Goal: Task Accomplishment & Management: Use online tool/utility

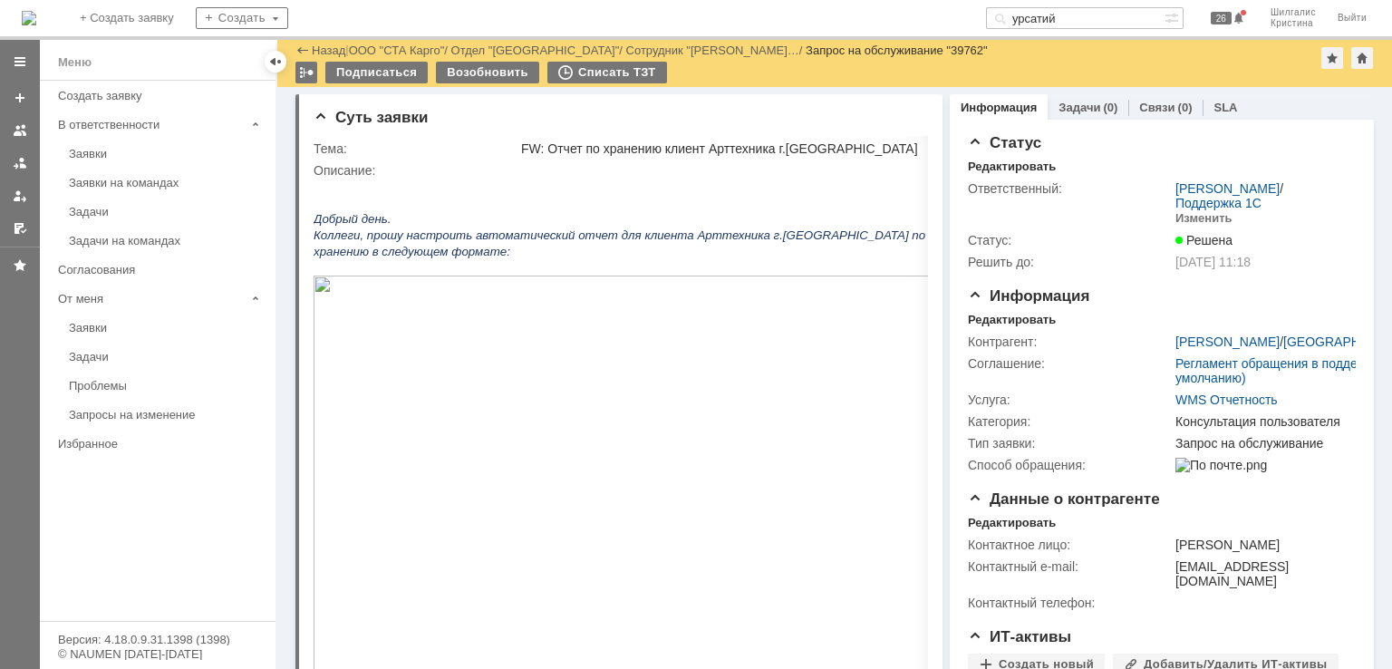
scroll to position [181, 0]
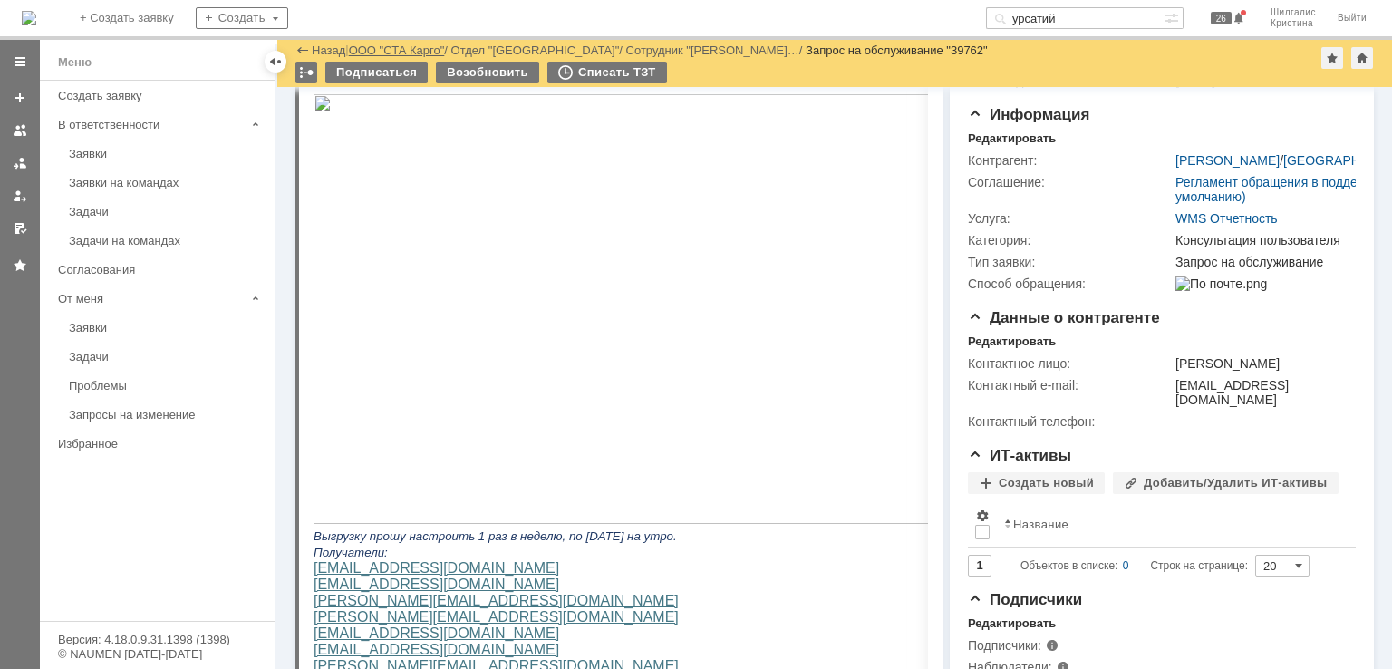
click at [408, 44] on link "ООО "СТА Карго"" at bounding box center [397, 51] width 96 height 14
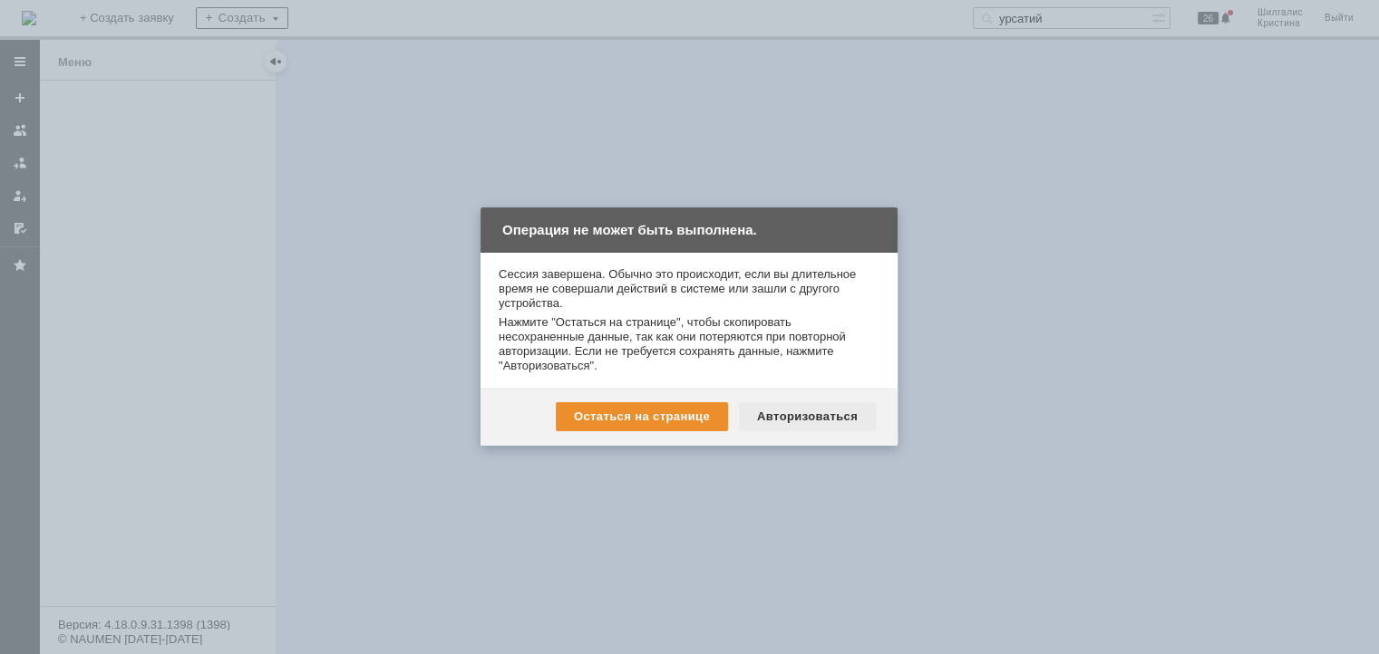
click at [819, 421] on div "Авторизоваться" at bounding box center [807, 416] width 137 height 29
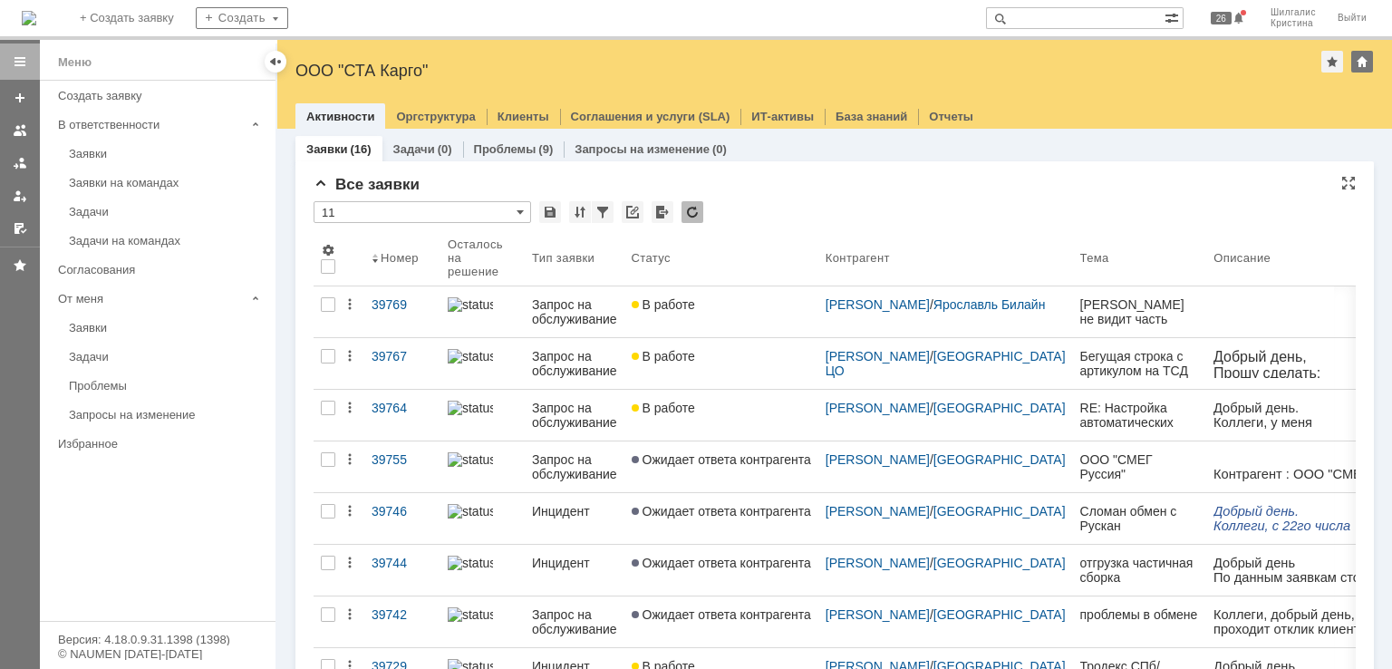
click at [390, 209] on input "11" at bounding box center [423, 212] width 218 height 22
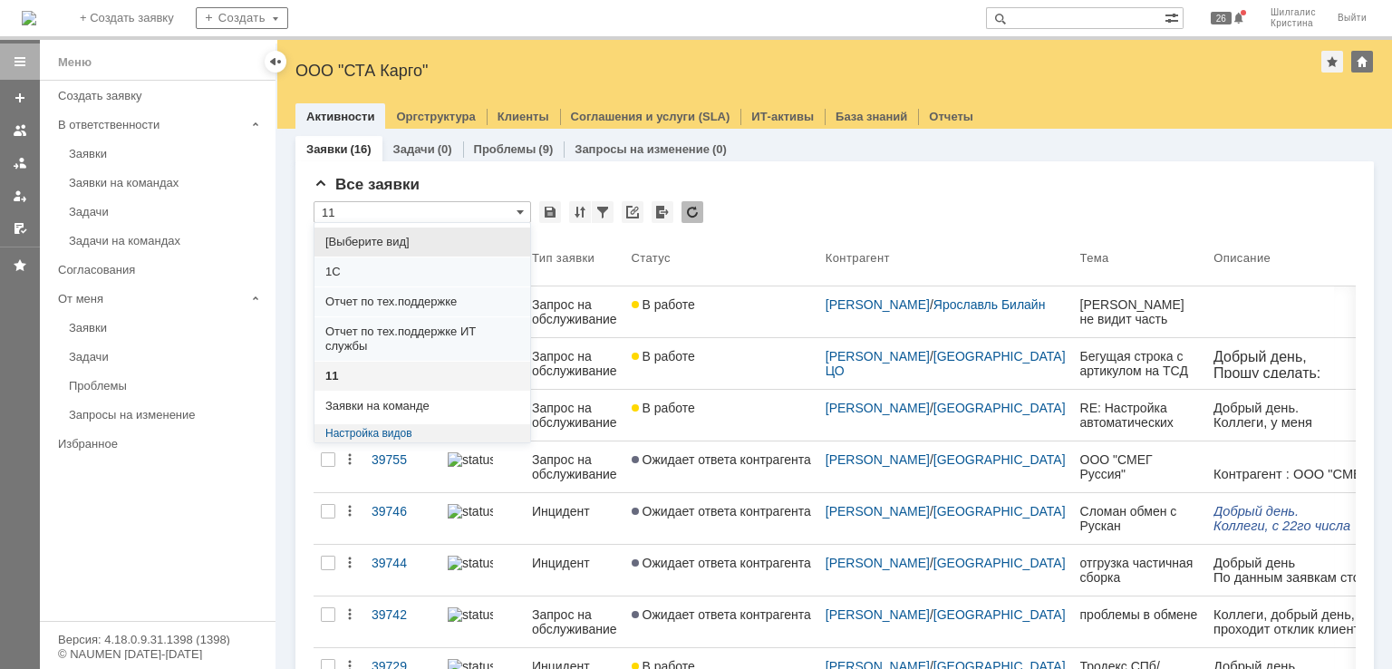
click at [378, 240] on span "[Выберите вид]" at bounding box center [422, 242] width 194 height 15
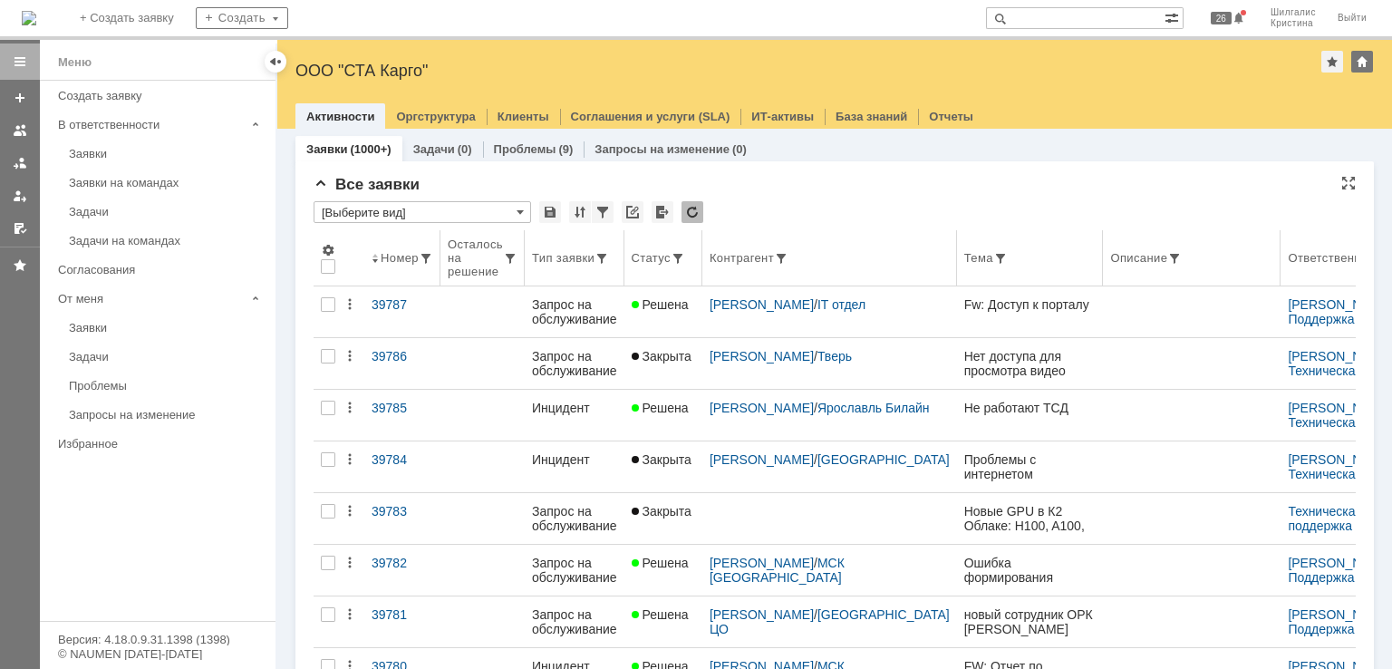
type input "[Выберите вид]"
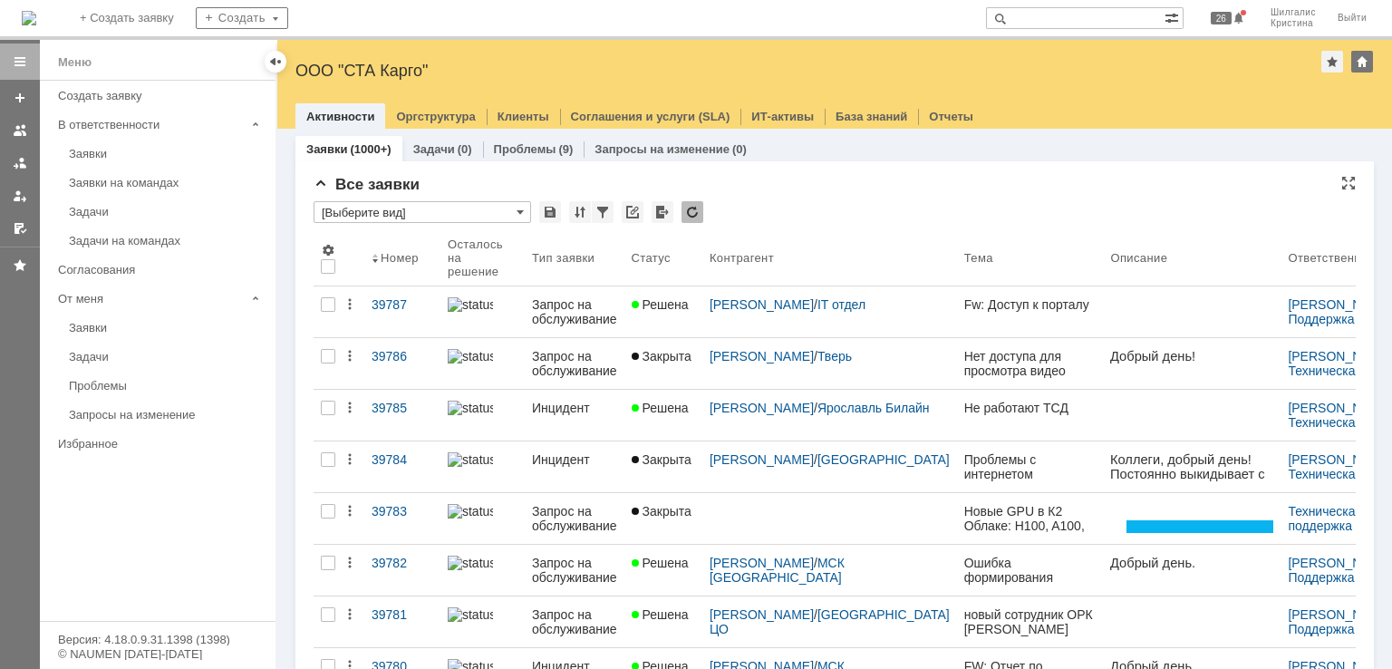
click at [369, 210] on input "[Выберите вид]" at bounding box center [423, 212] width 218 height 22
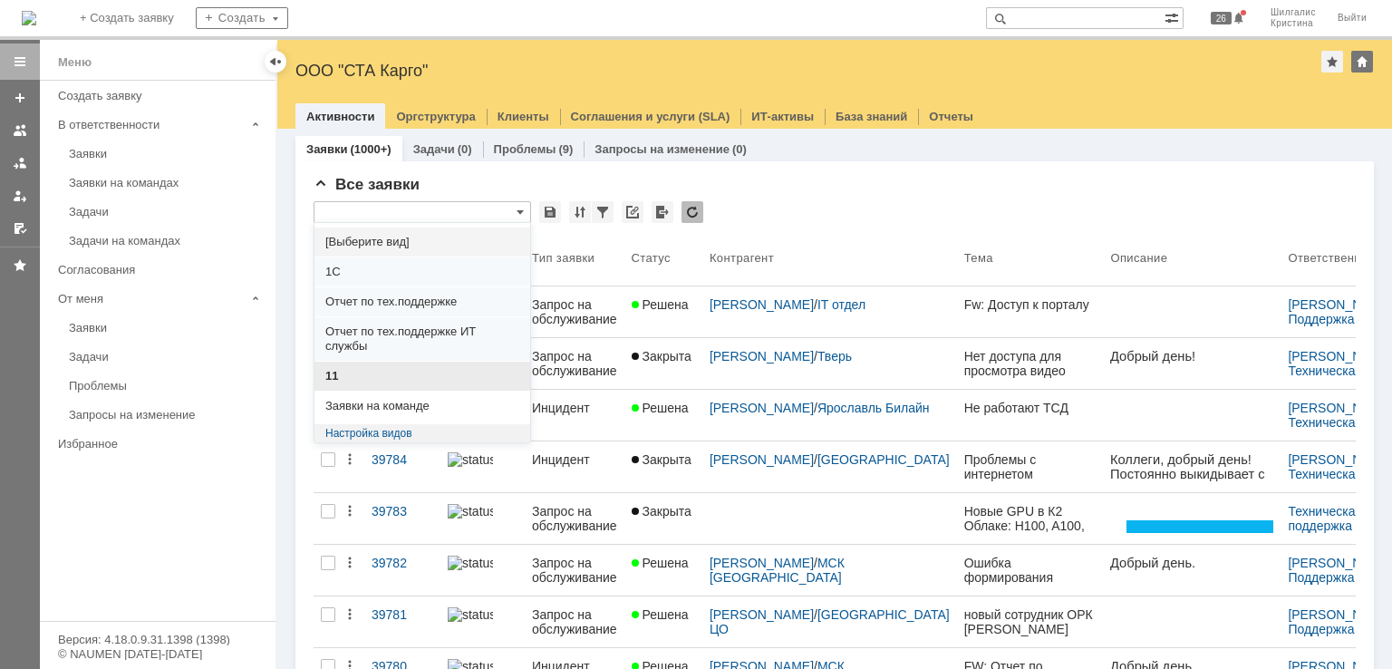
click at [338, 373] on span "11" at bounding box center [422, 376] width 194 height 15
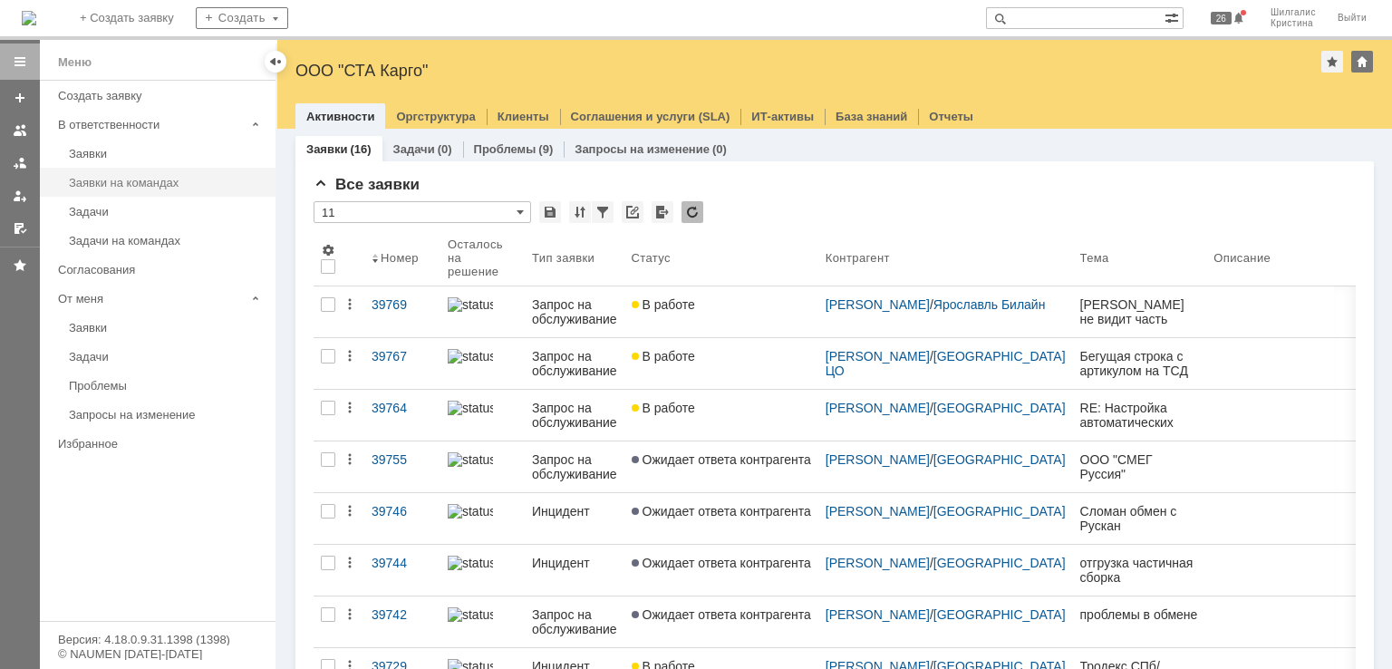
type input "11"
click at [131, 143] on link "Заявки" at bounding box center [167, 154] width 210 height 28
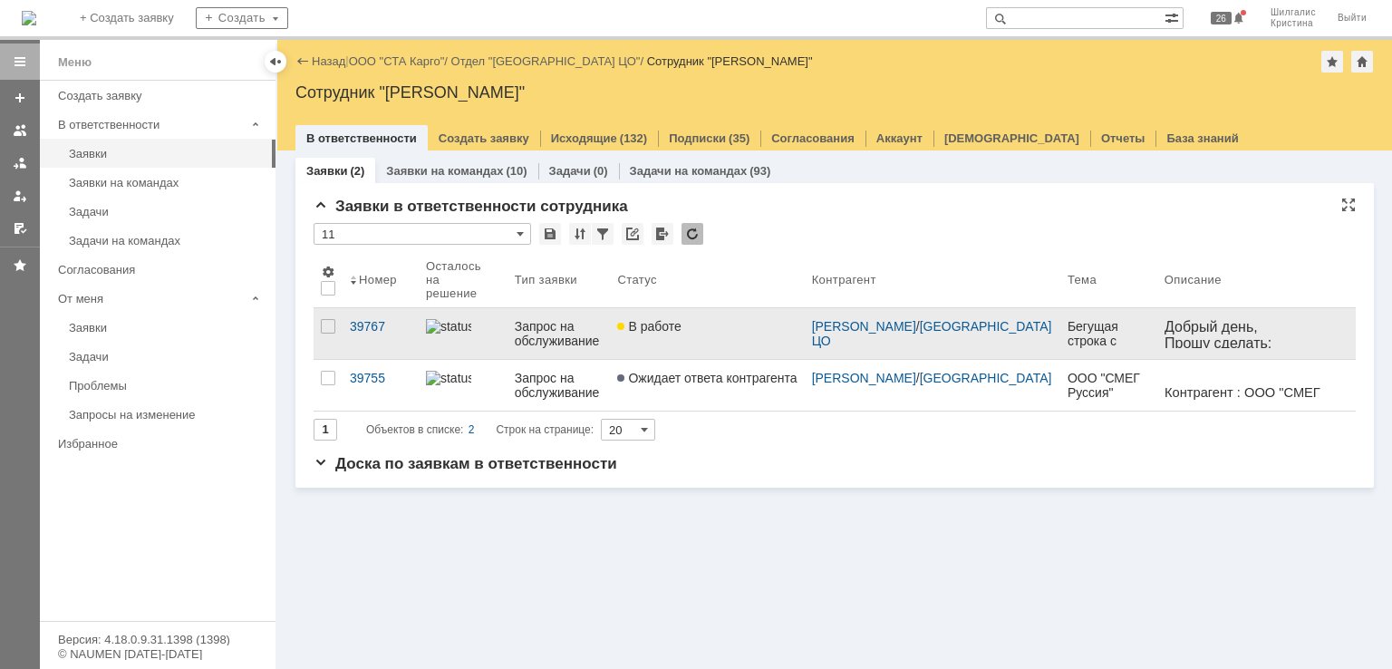
click at [756, 331] on link "В работе" at bounding box center [707, 333] width 194 height 51
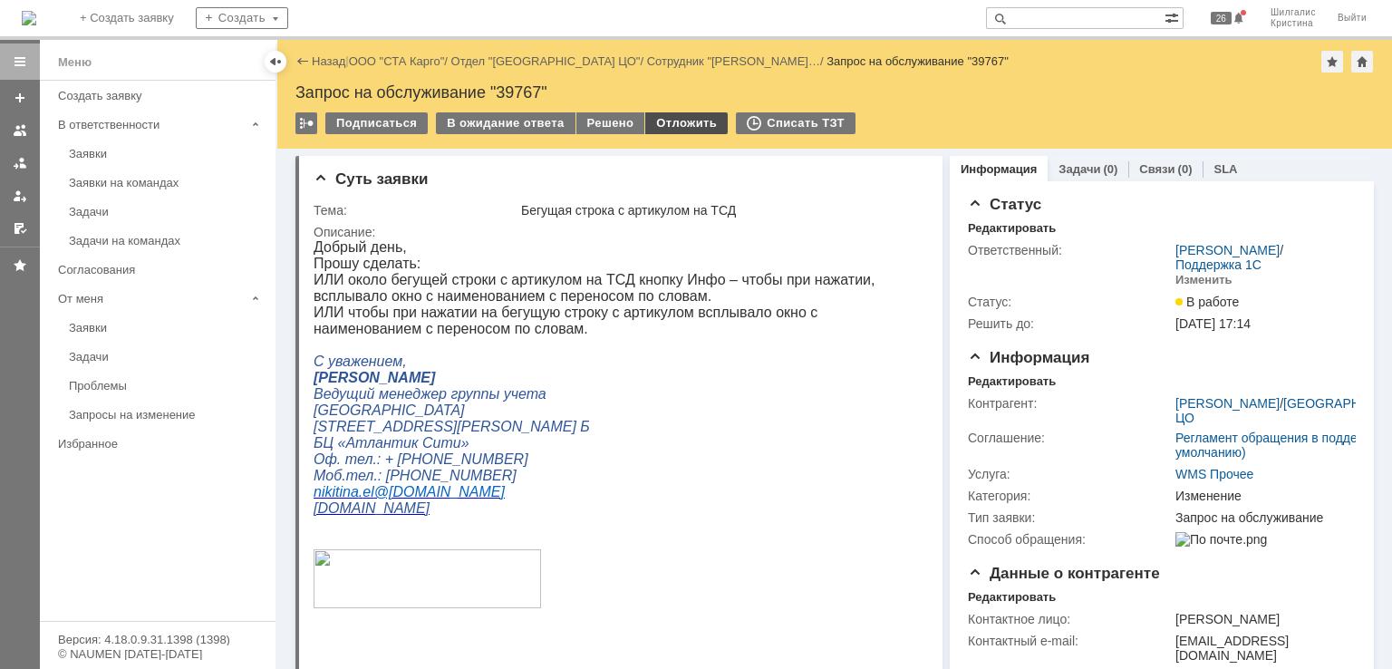
click at [663, 115] on div "Отложить" at bounding box center [686, 123] width 82 height 22
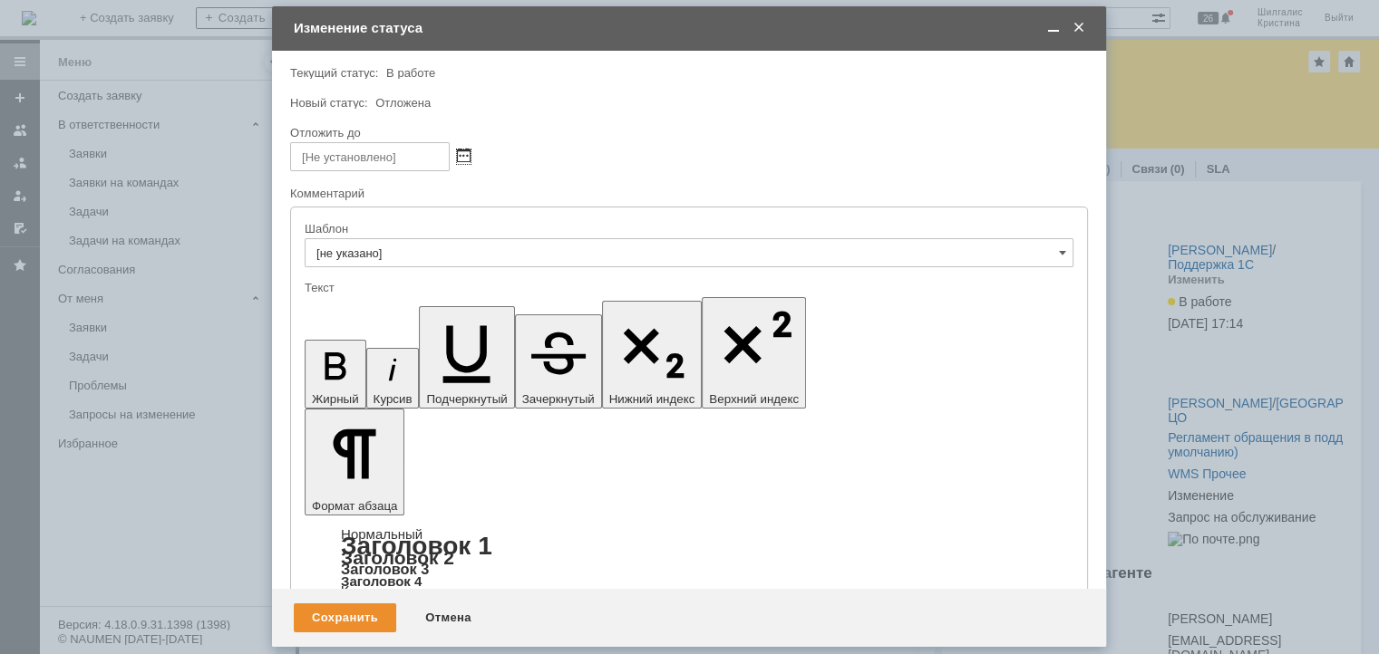
click at [461, 159] on span at bounding box center [464, 157] width 14 height 15
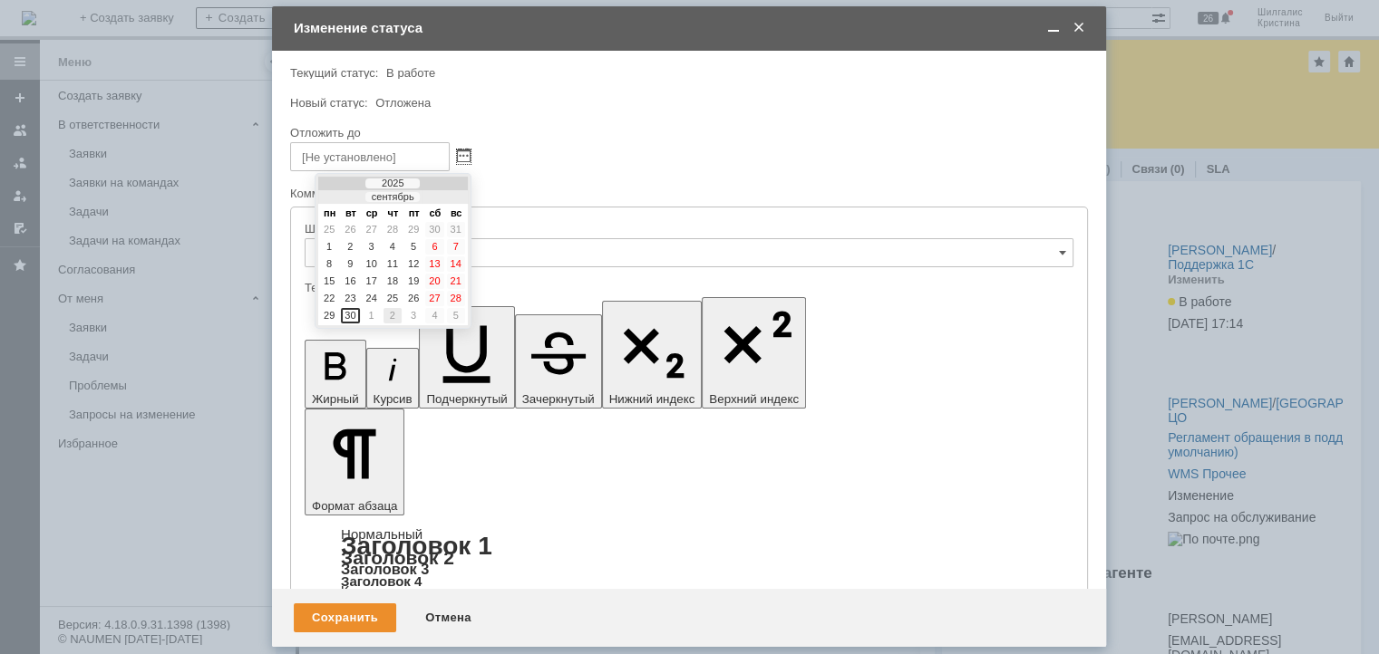
click at [394, 310] on div "2" at bounding box center [392, 315] width 18 height 15
type input "[DATE] 11:59"
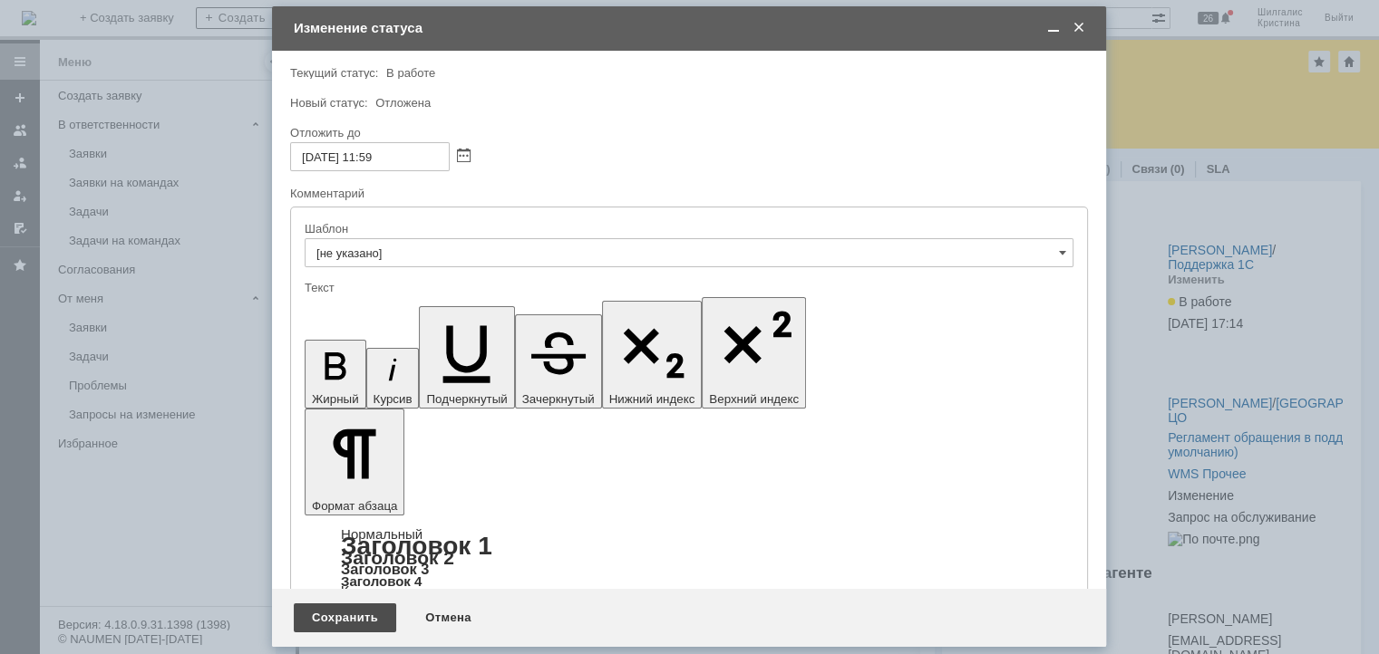
click at [342, 617] on div "Сохранить" at bounding box center [345, 618] width 102 height 29
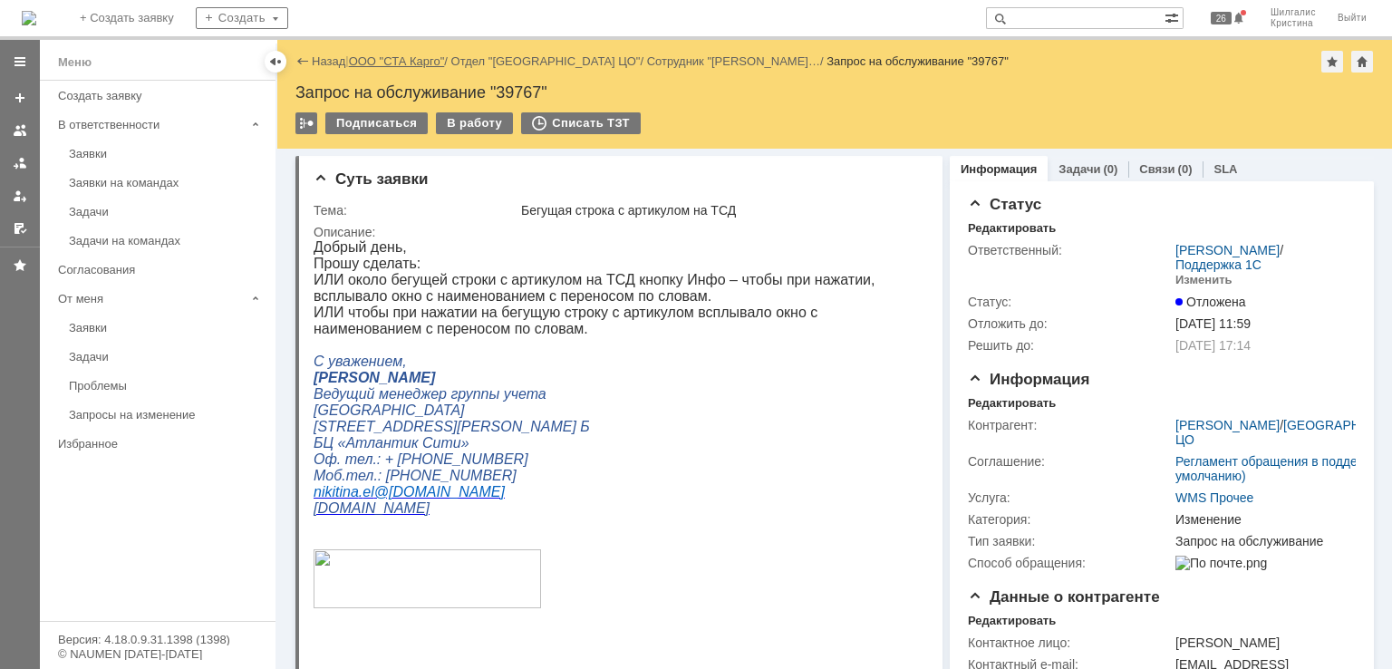
click at [422, 54] on link "ООО "СТА Карго"" at bounding box center [397, 61] width 96 height 14
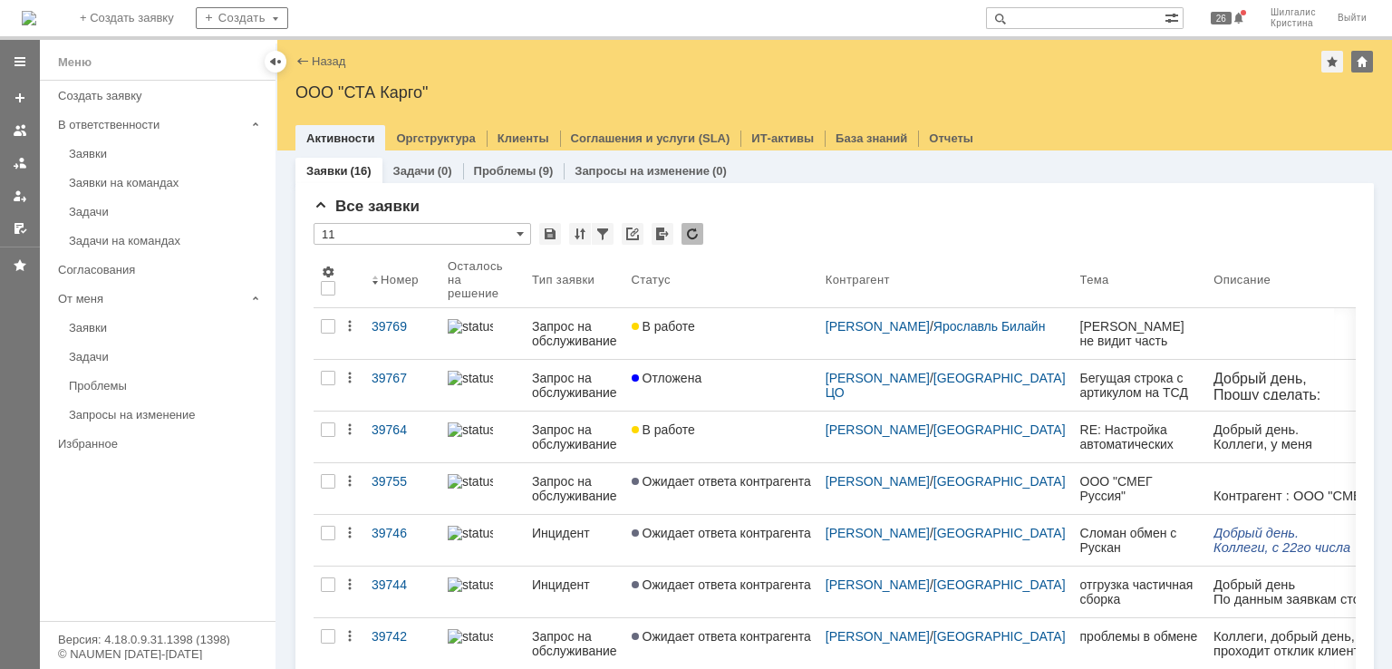
click at [691, 69] on div "Назад | ООО "СТА Карго"" at bounding box center [834, 62] width 1079 height 22
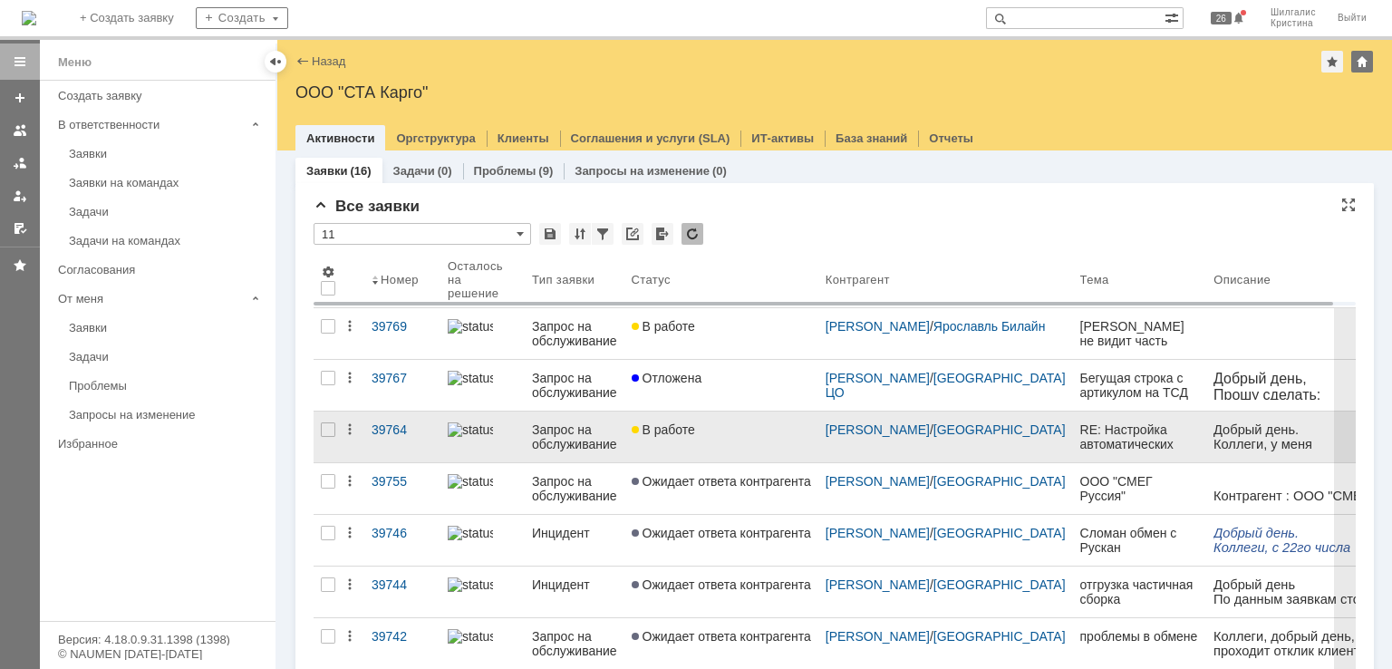
click at [716, 432] on div "В работе" at bounding box center [721, 429] width 179 height 15
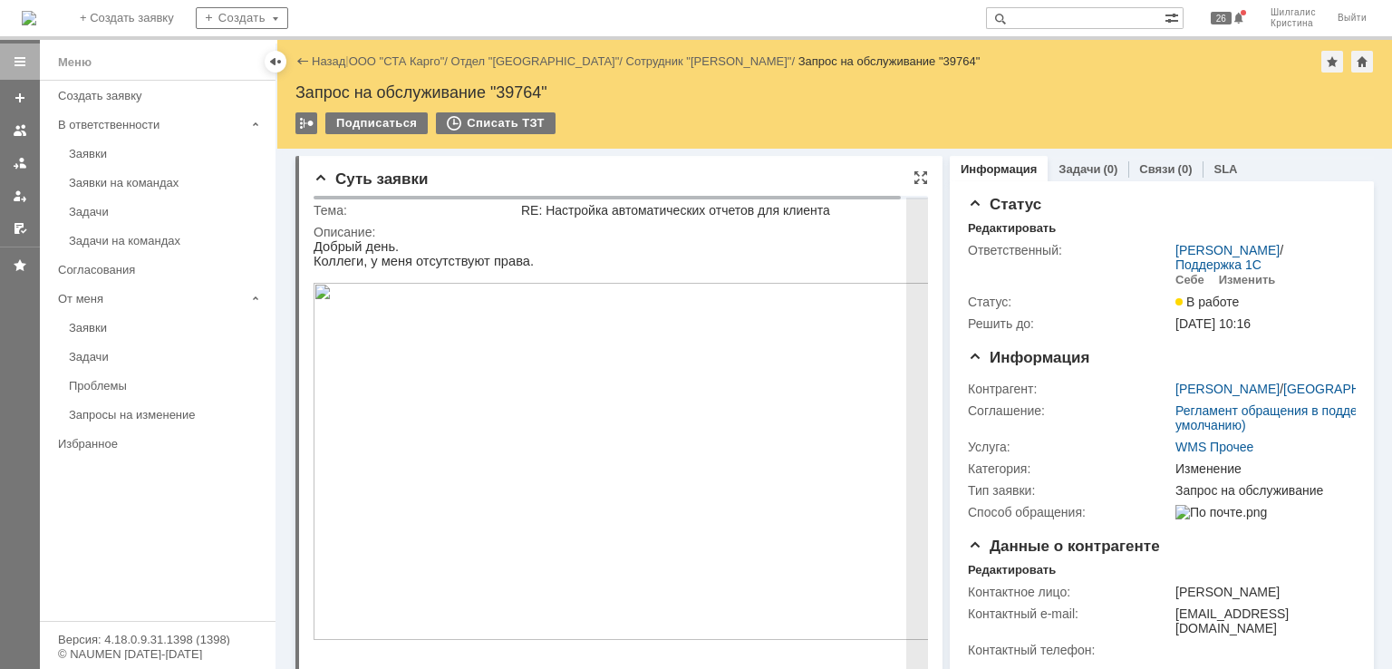
click at [711, 250] on p "Добрый день." at bounding box center [631, 246] width 635 height 15
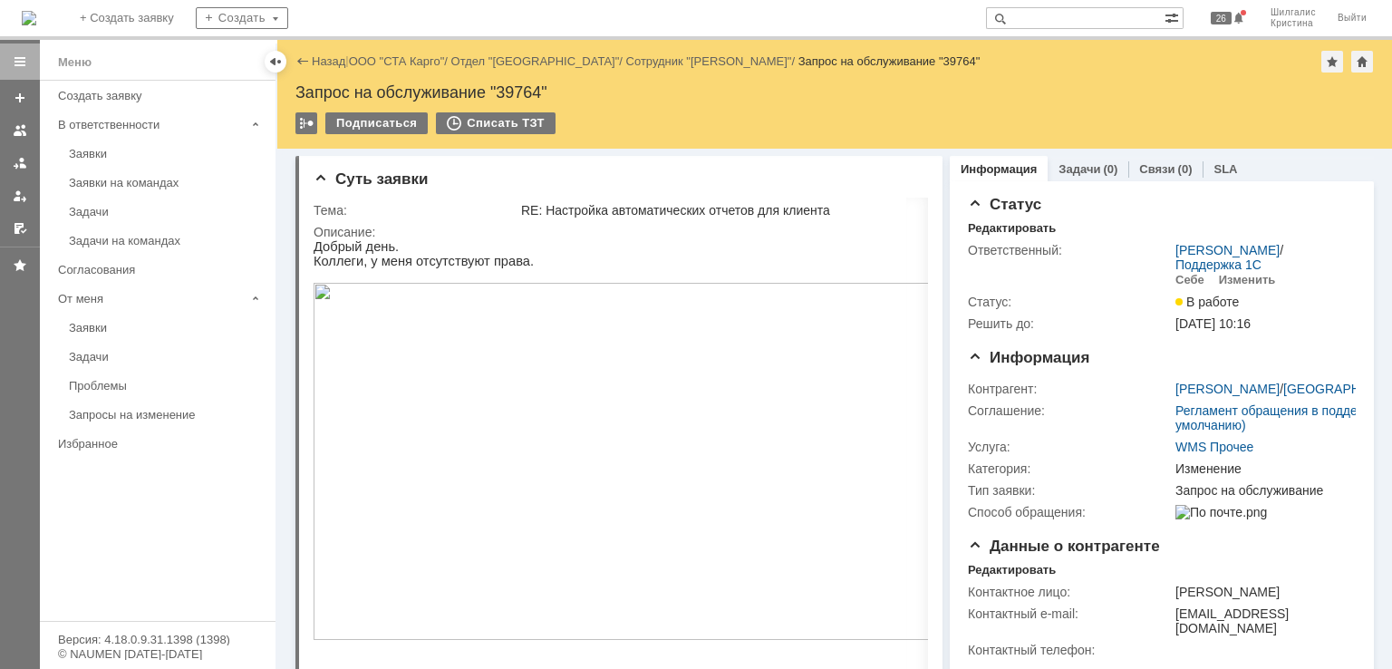
click at [1082, 23] on input "text" at bounding box center [1075, 18] width 179 height 22
type input "урсатий"
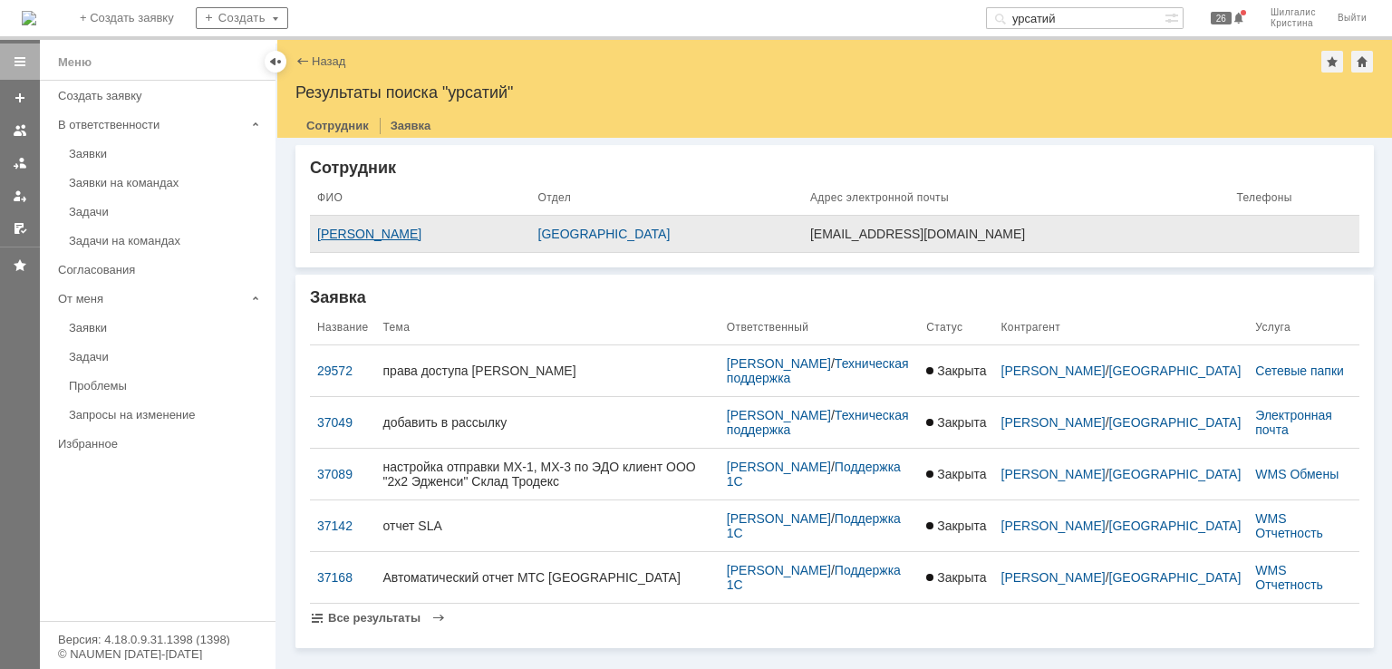
click at [361, 237] on div "Урсатий Юлия Геннадьевна" at bounding box center [420, 234] width 207 height 15
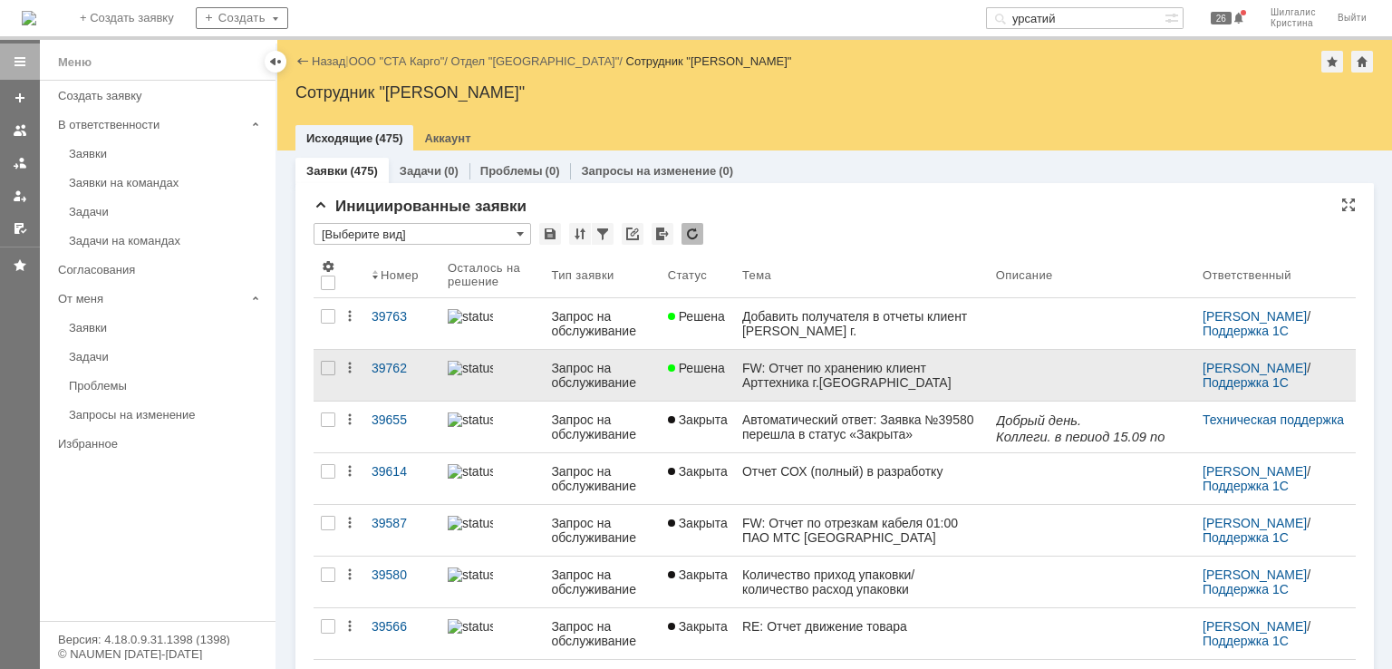
click at [714, 378] on link "Решена" at bounding box center [698, 375] width 74 height 51
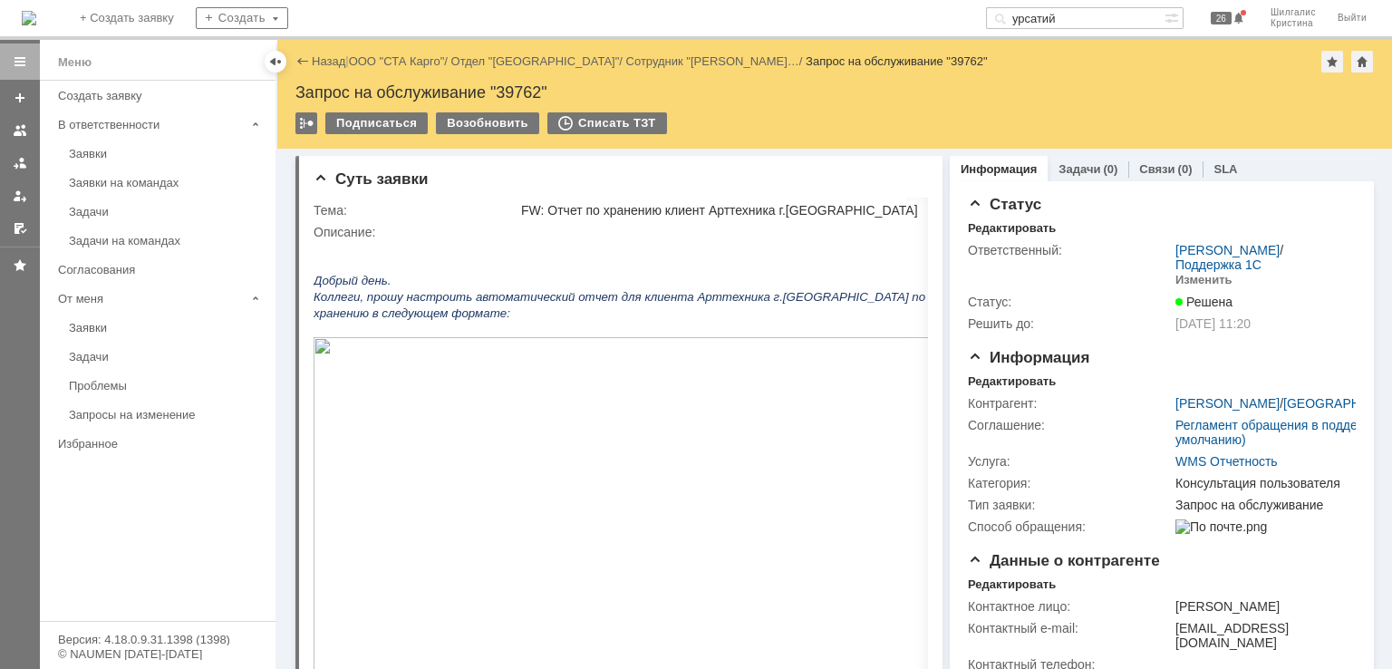
click at [518, 95] on div "Запрос на обслуживание "39762"" at bounding box center [834, 92] width 1079 height 18
copy div "39762"
